Goal: Information Seeking & Learning: Learn about a topic

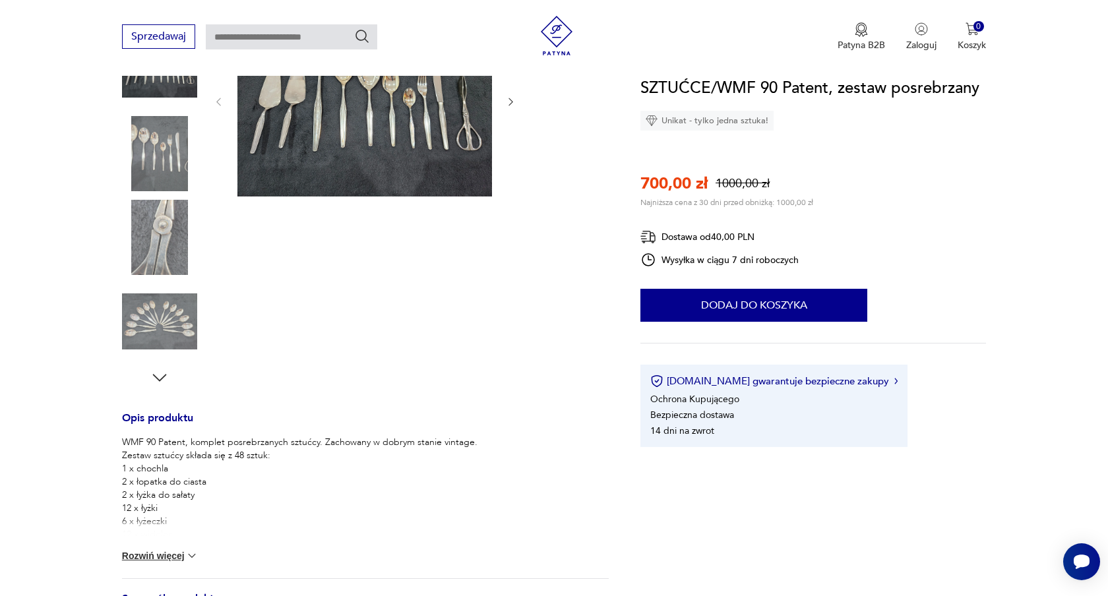
scroll to position [224, 0]
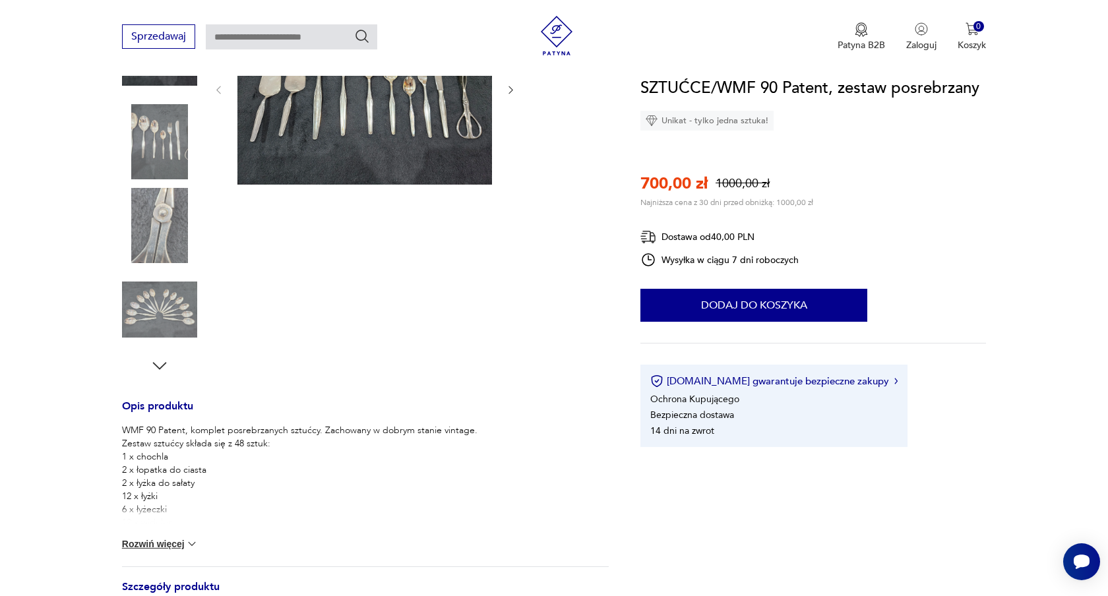
click at [191, 545] on img at bounding box center [191, 543] width 13 height 13
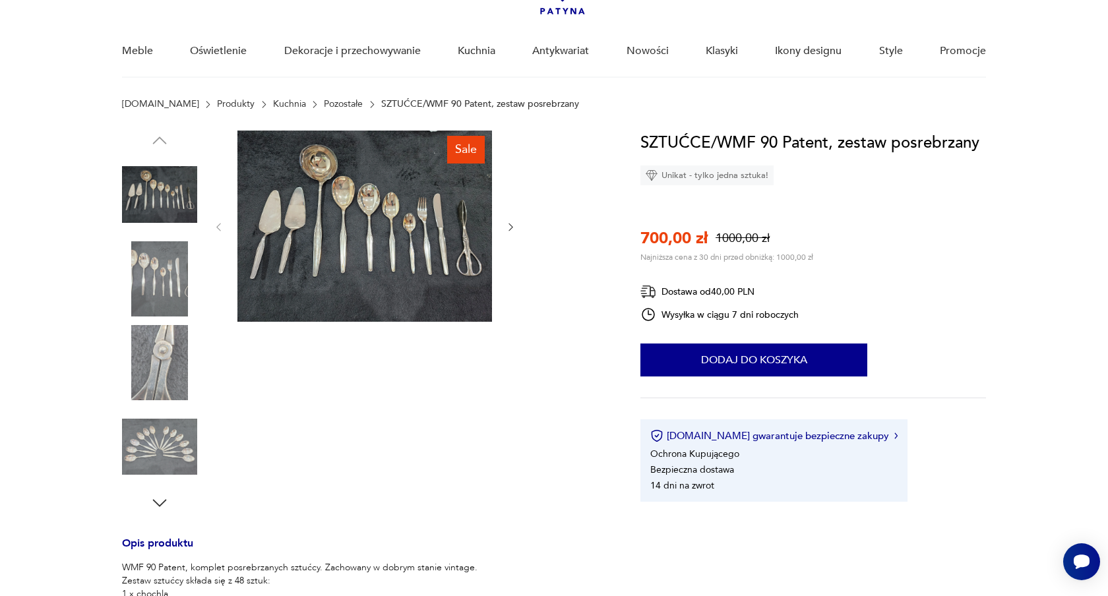
scroll to position [88, 0]
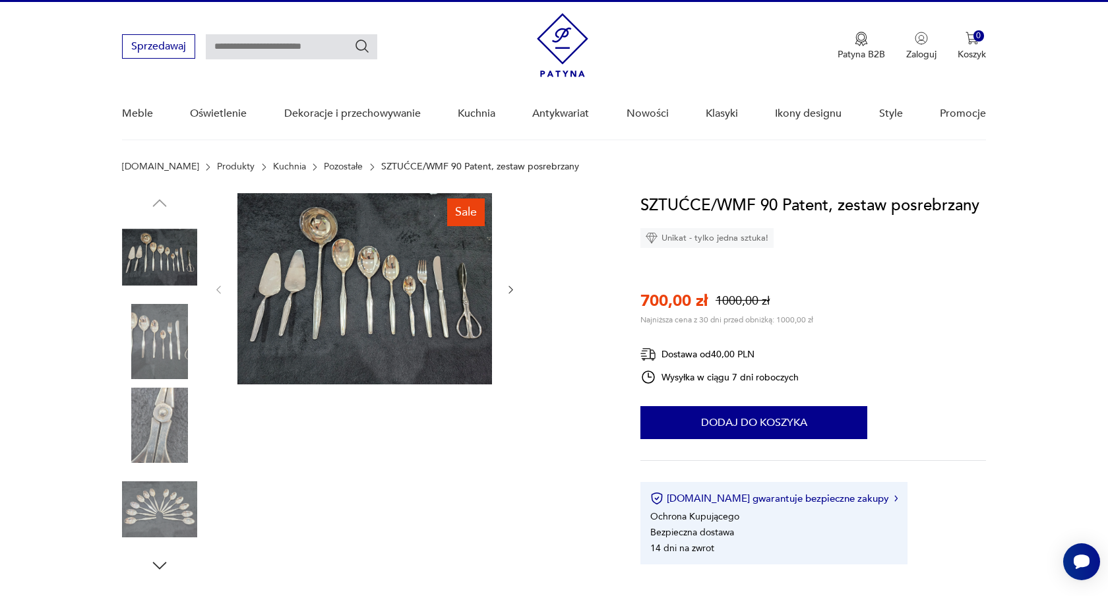
click at [160, 527] on img at bounding box center [159, 509] width 75 height 75
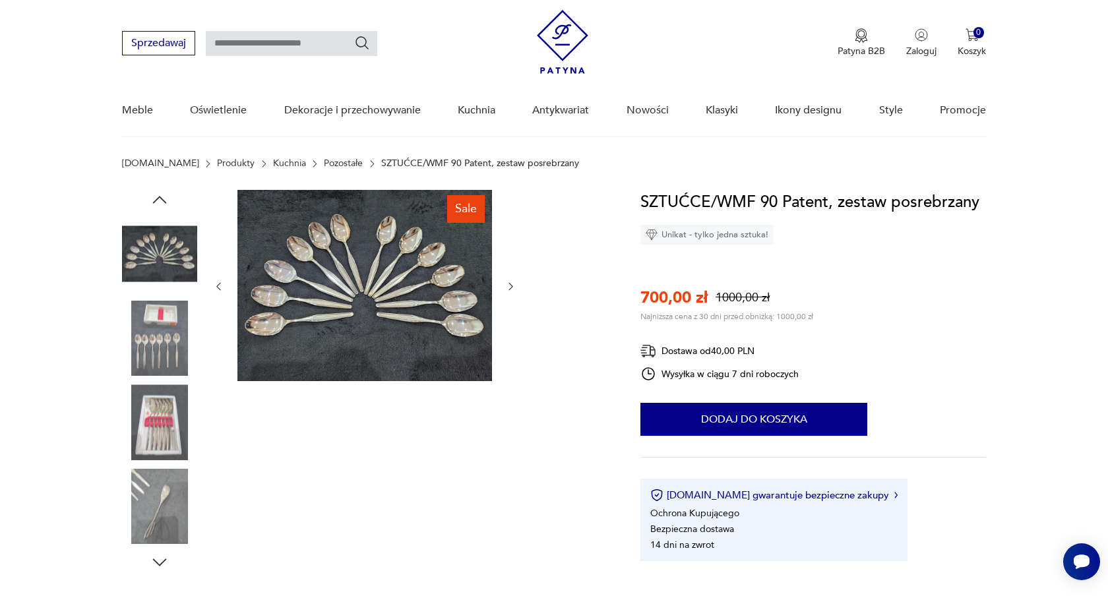
scroll to position [23, 0]
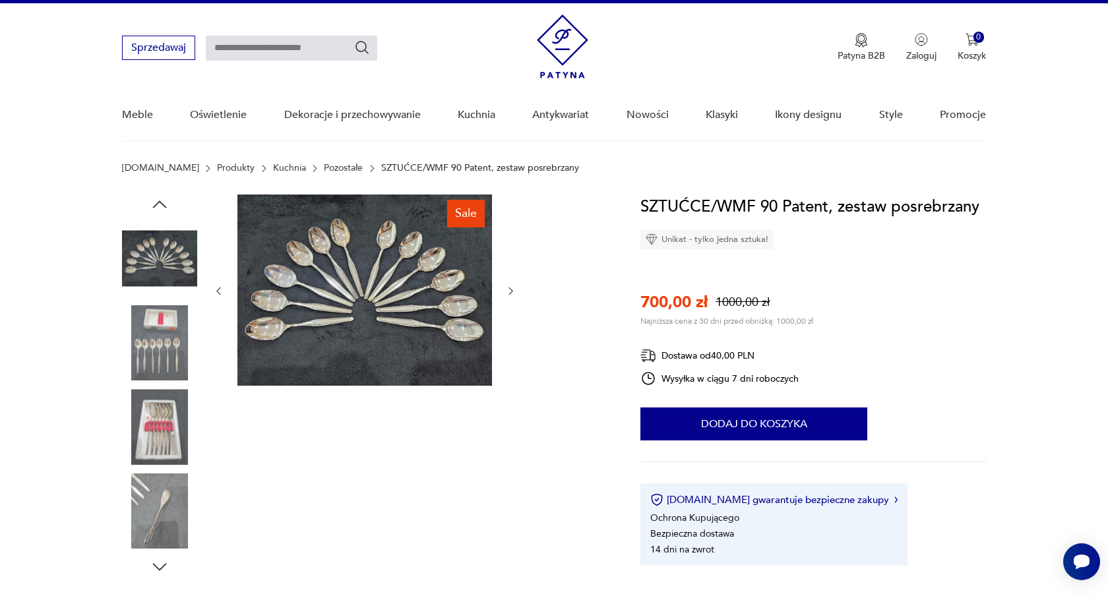
click at [168, 447] on img at bounding box center [159, 426] width 75 height 75
click at [168, 447] on div at bounding box center [159, 386] width 75 height 330
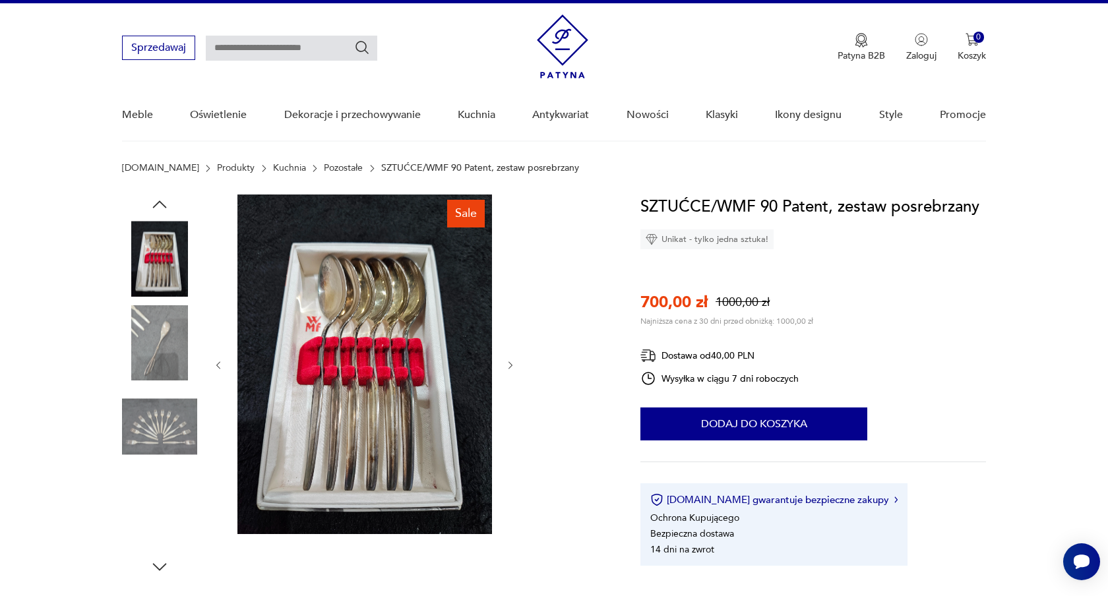
click at [160, 492] on img at bounding box center [159, 510] width 75 height 75
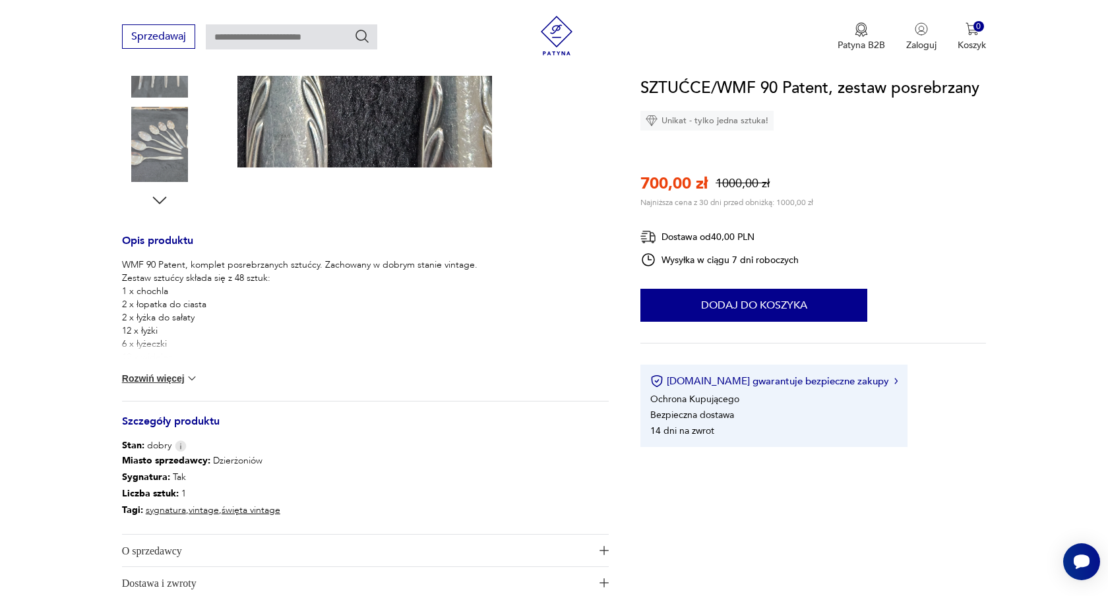
scroll to position [396, 0]
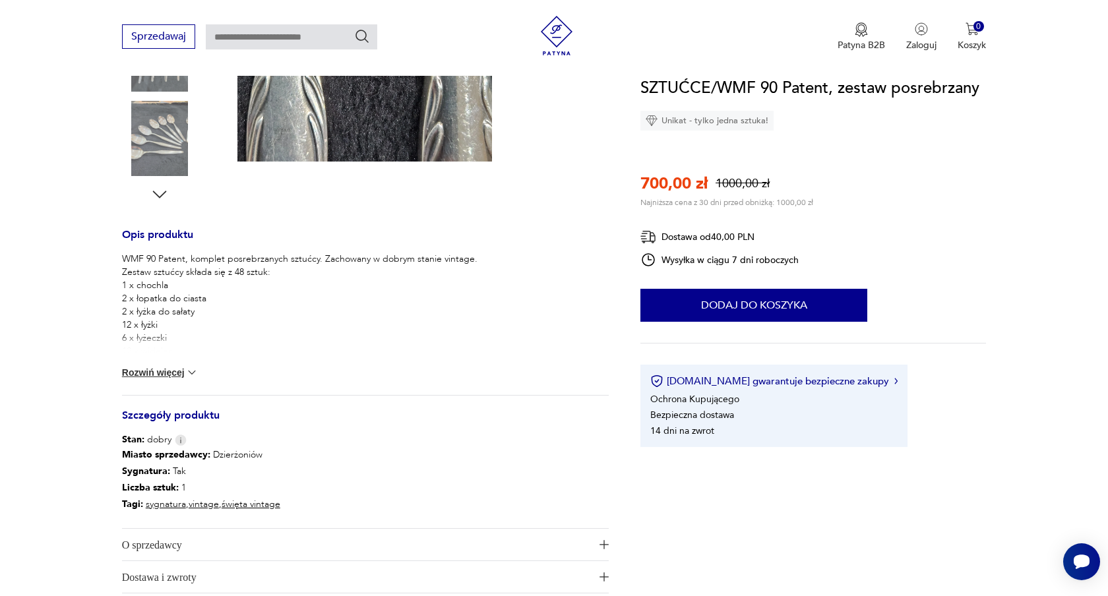
click at [167, 374] on button "Rozwiń więcej" at bounding box center [160, 372] width 76 height 13
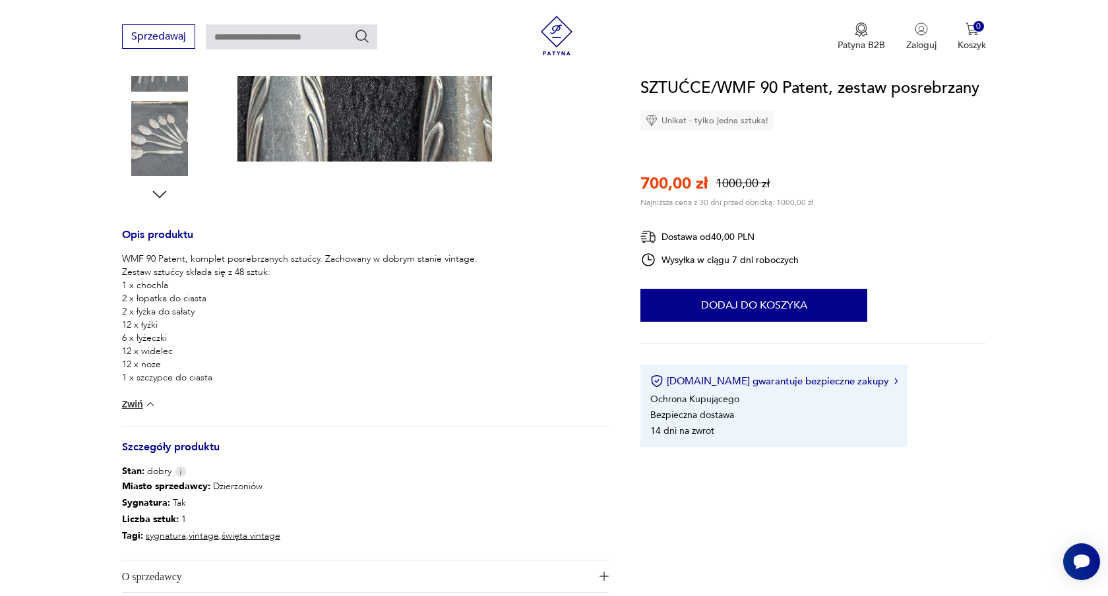
scroll to position [431, 0]
